Goal: Transaction & Acquisition: Purchase product/service

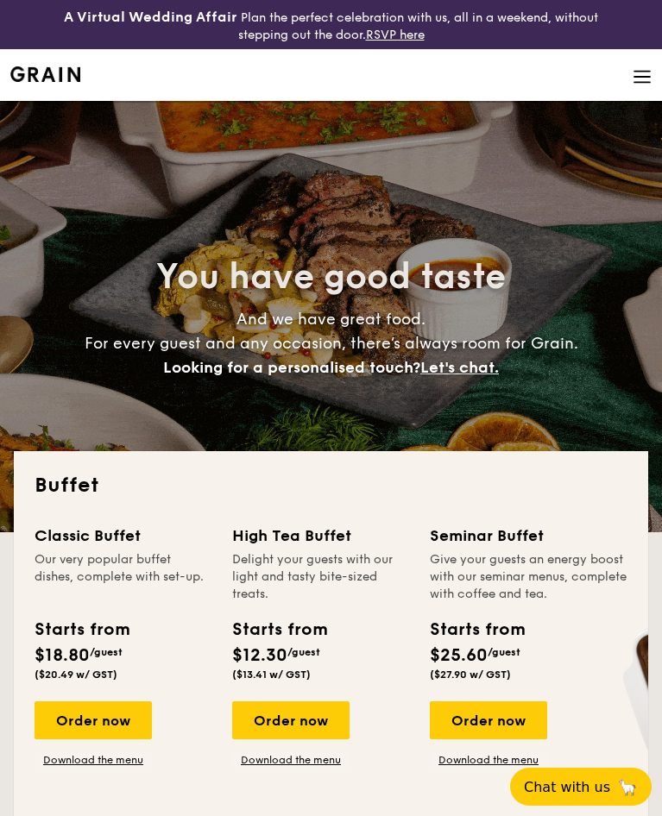
select select
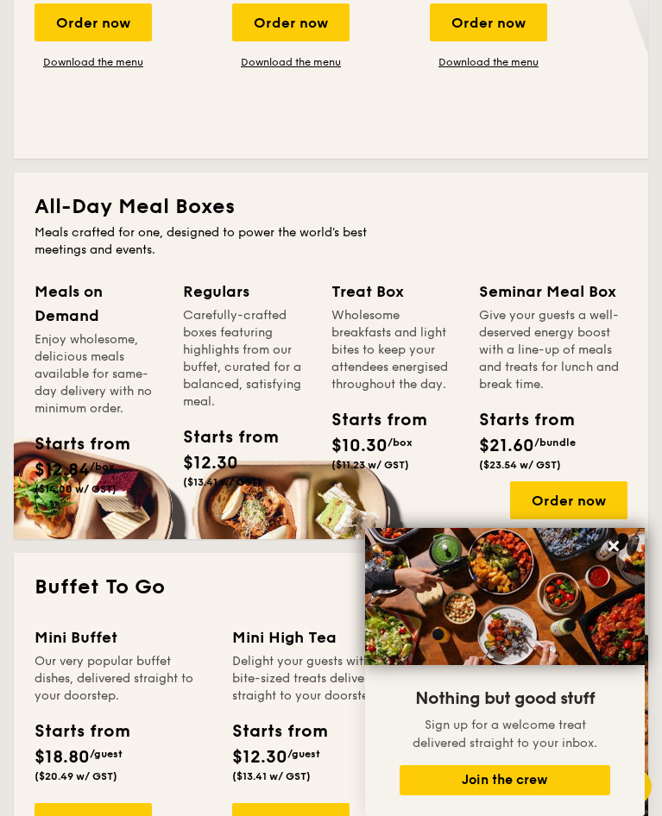
scroll to position [777, 0]
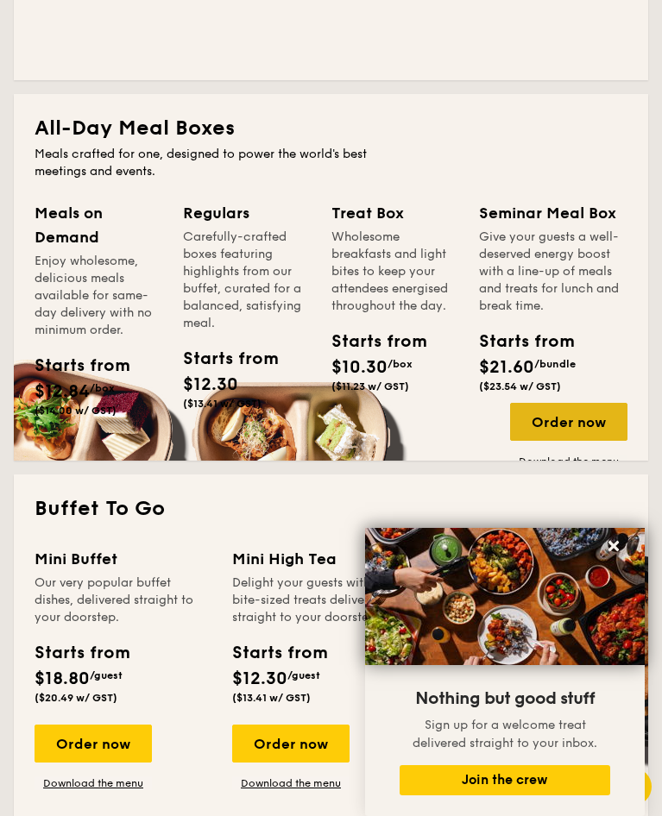
click at [544, 403] on div "Order now" at bounding box center [568, 422] width 117 height 38
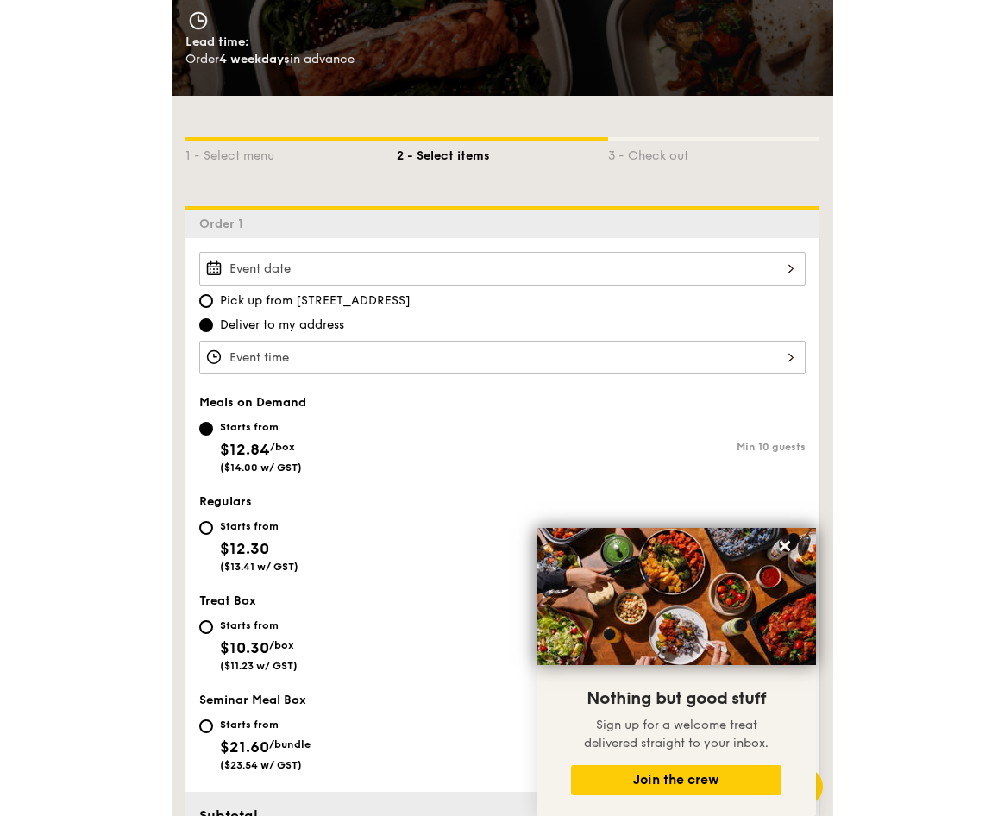
scroll to position [345, 0]
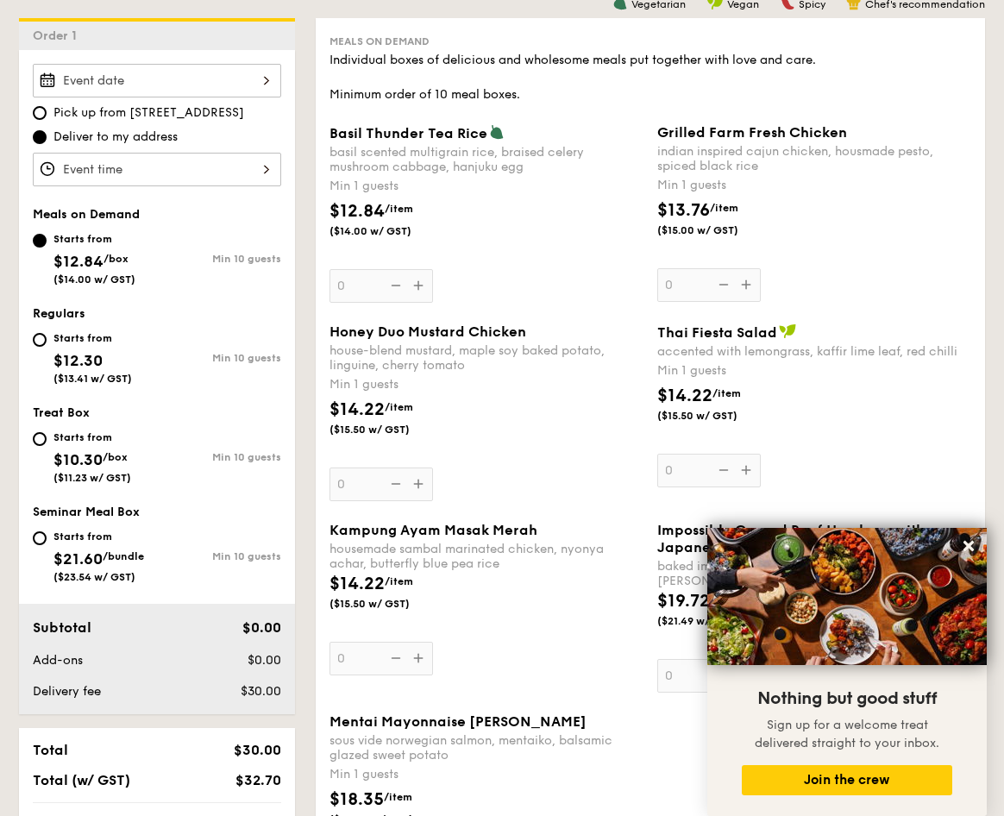
click at [413, 291] on div "Basil Thunder Tea [PERSON_NAME] scented multigrain rice, braised celery mushroo…" at bounding box center [487, 213] width 314 height 179
click at [413, 291] on input "0" at bounding box center [382, 286] width 104 height 34
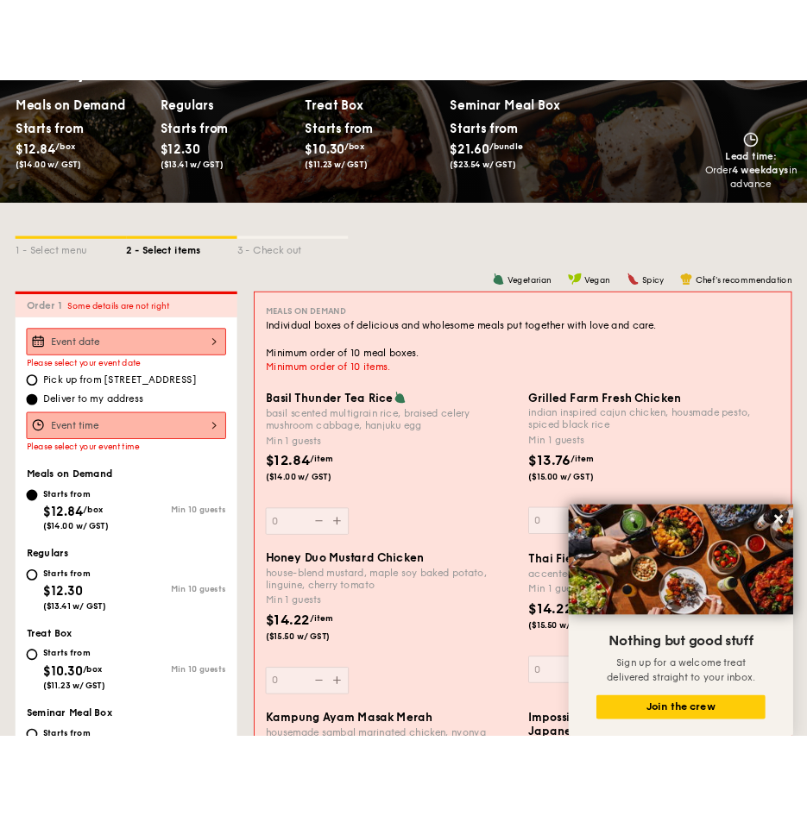
scroll to position [251, 0]
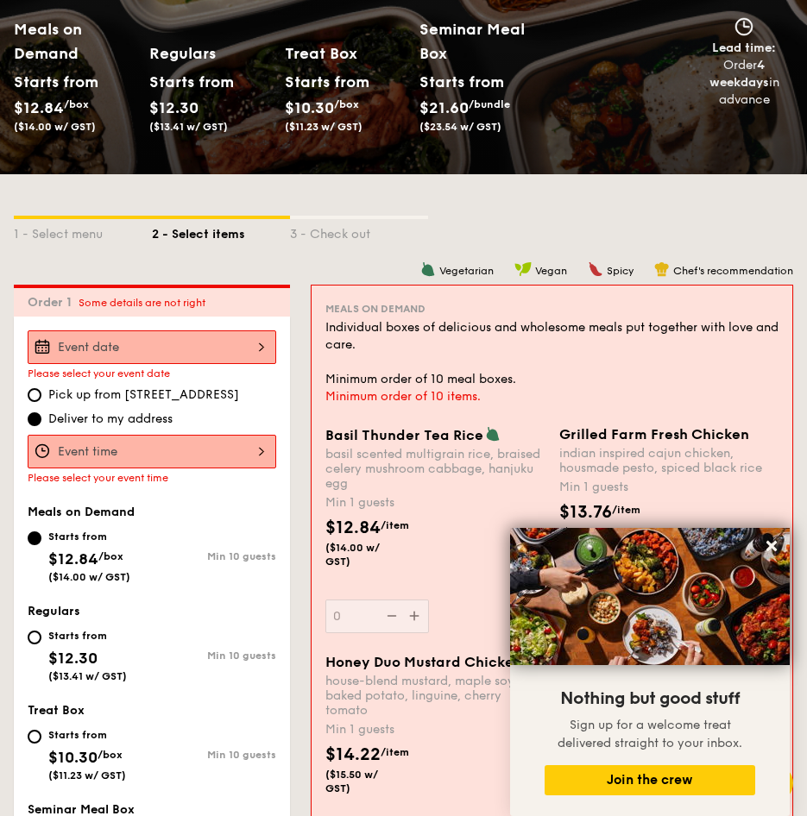
click at [479, 242] on div "1 - Select menu 2 - Select items 3 - Check out" at bounding box center [403, 230] width 779 height 28
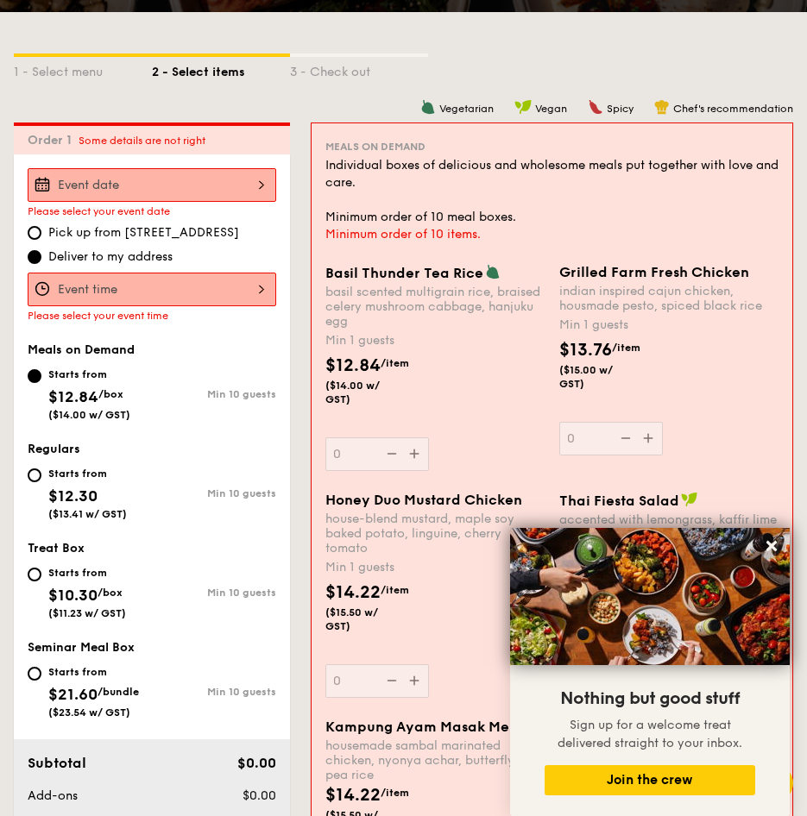
scroll to position [424, 0]
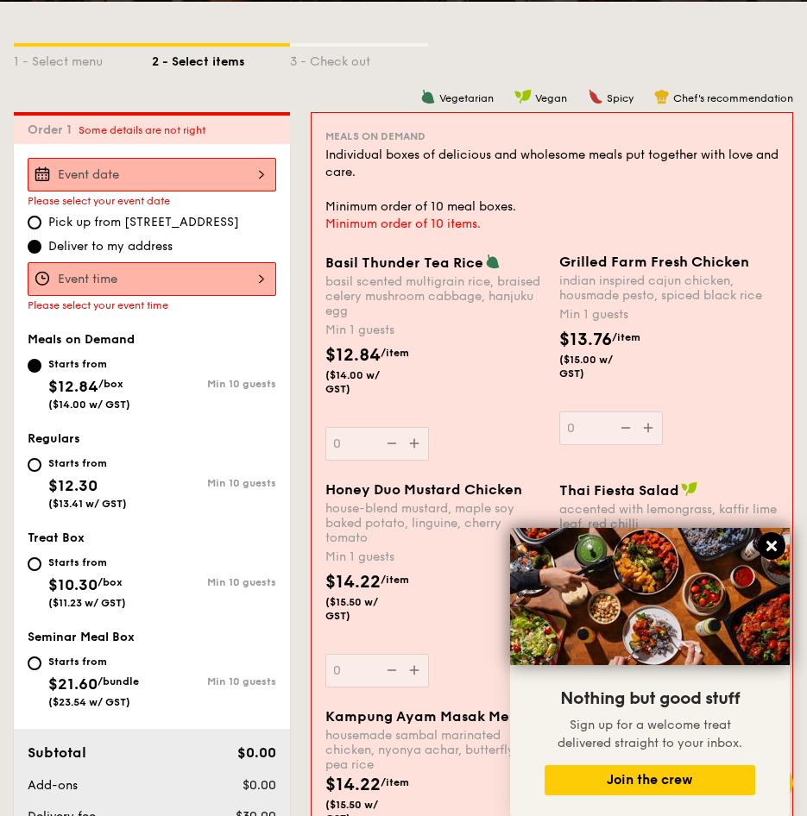
click at [661, 540] on icon at bounding box center [772, 546] width 16 height 16
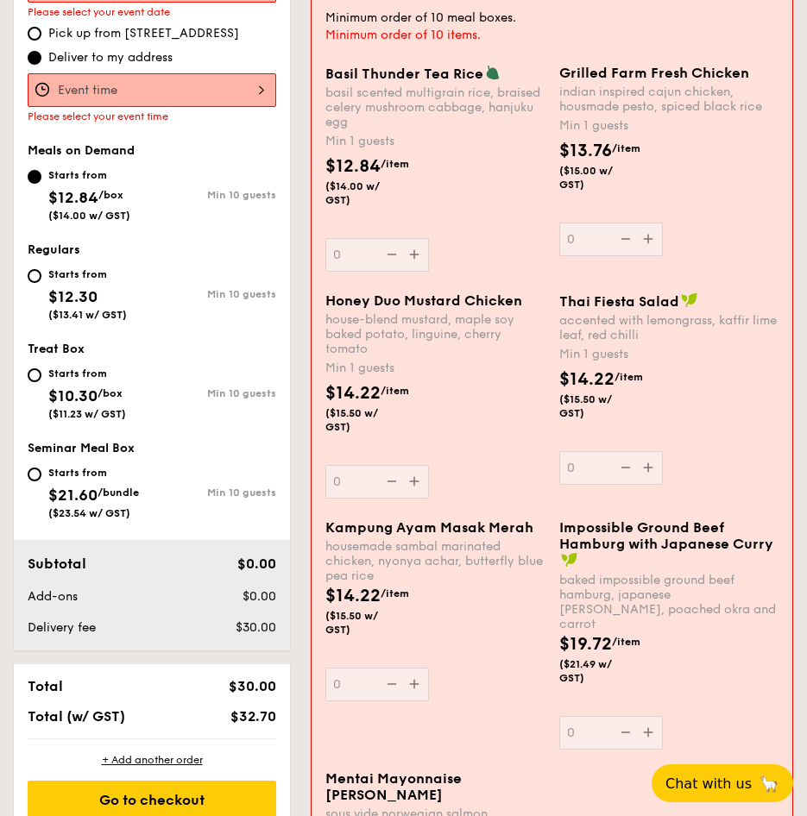
scroll to position [86, 0]
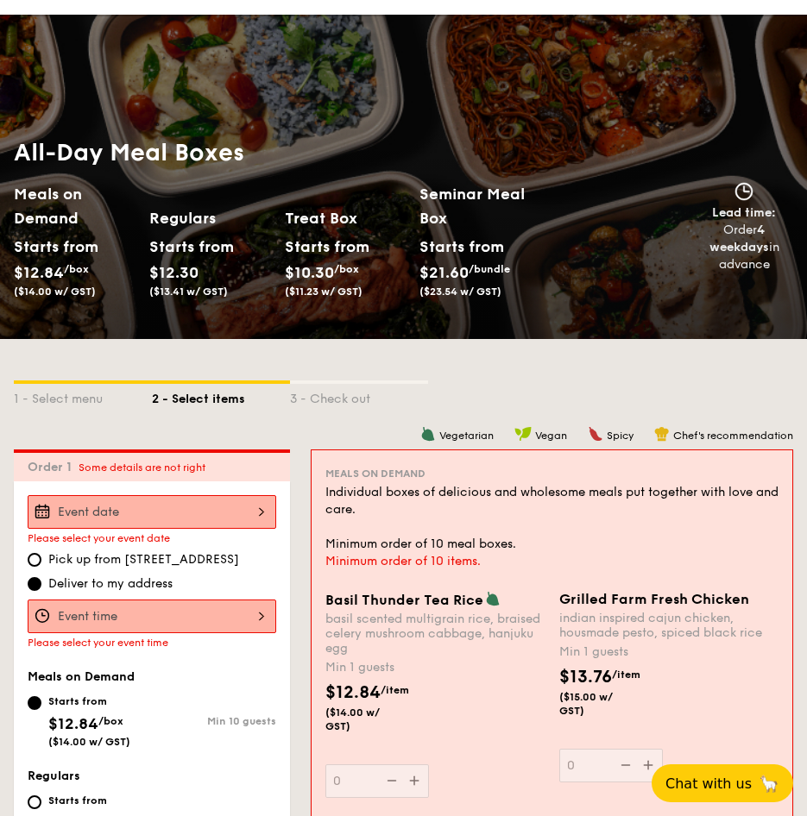
click at [369, 400] on div "3 - Check out" at bounding box center [359, 396] width 138 height 24
select select
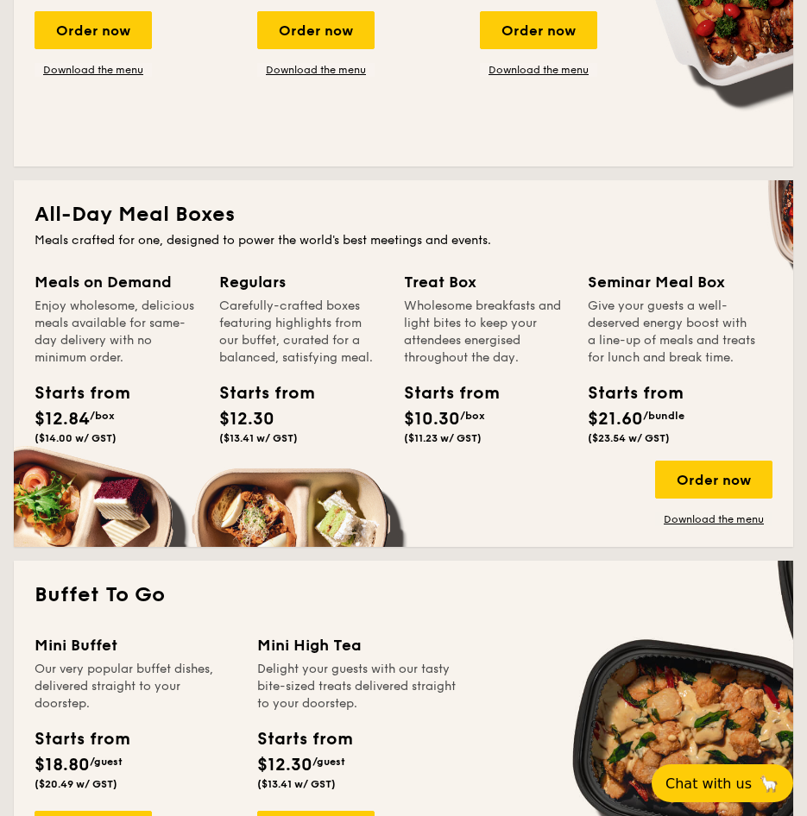
scroll to position [695, 0]
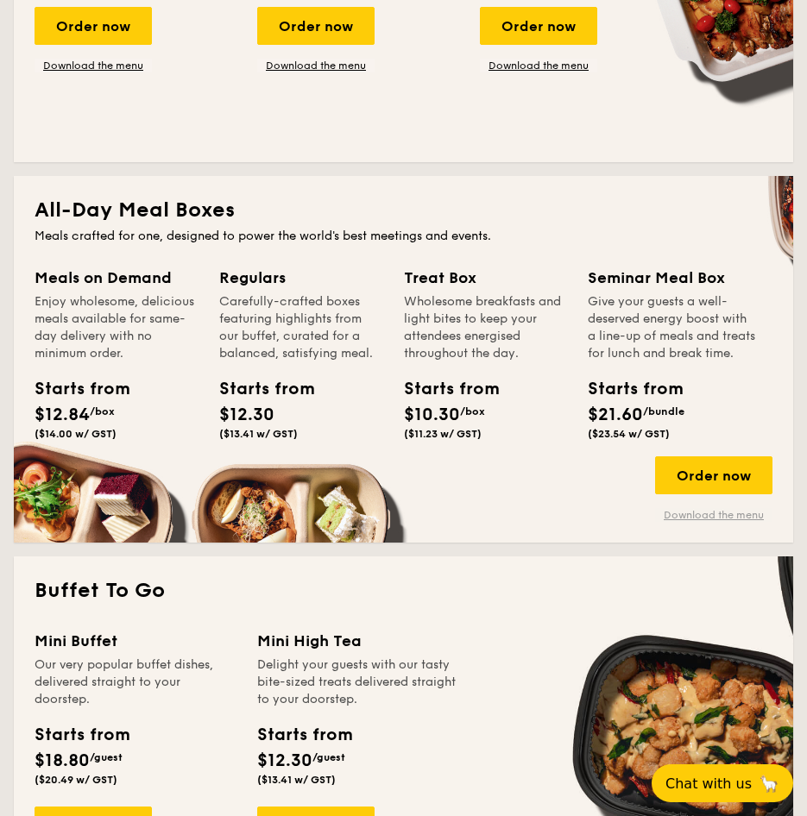
click at [661, 522] on link "Download the menu" at bounding box center [713, 515] width 117 height 14
